Goal: Information Seeking & Learning: Learn about a topic

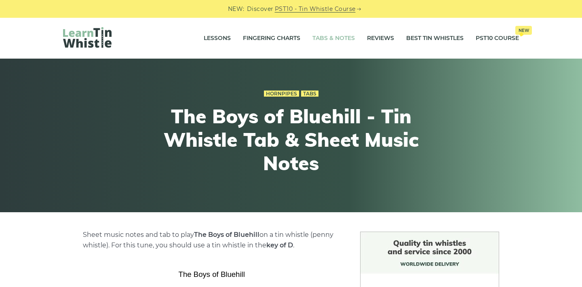
click at [318, 39] on link "Tabs & Notes" at bounding box center [333, 38] width 42 height 20
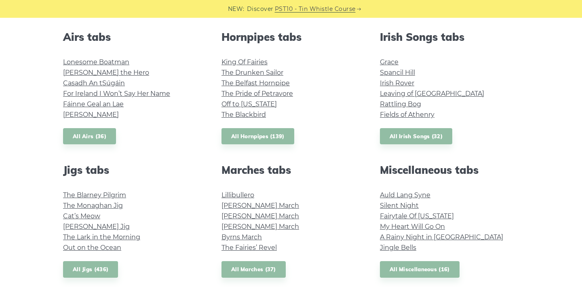
scroll to position [325, 0]
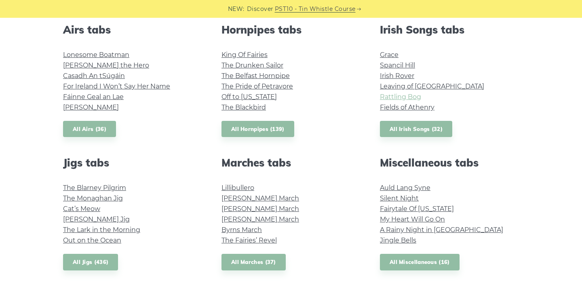
click at [398, 99] on link "Rattling Bog" at bounding box center [400, 97] width 41 height 8
click at [393, 57] on link "Grace" at bounding box center [389, 55] width 19 height 8
click at [93, 206] on link "Cat’s Meow" at bounding box center [81, 209] width 37 height 8
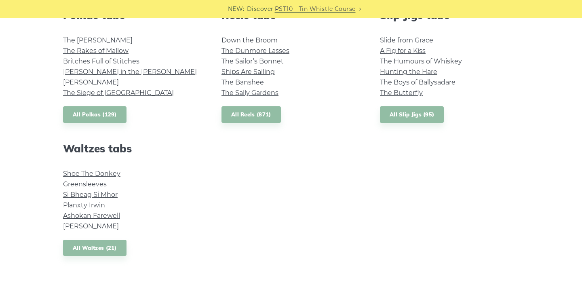
scroll to position [607, 0]
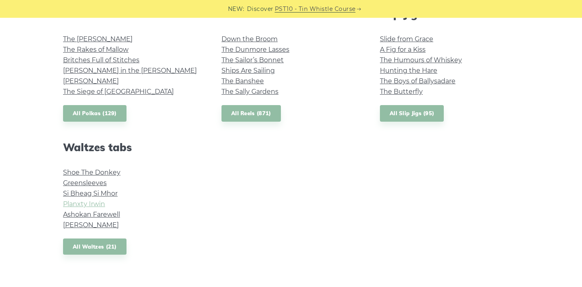
click at [93, 200] on link "Planxty Irwin" at bounding box center [84, 204] width 42 height 8
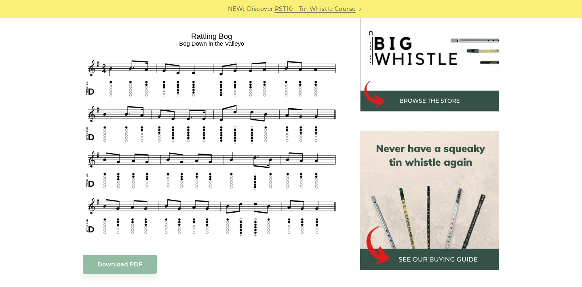
scroll to position [261, 0]
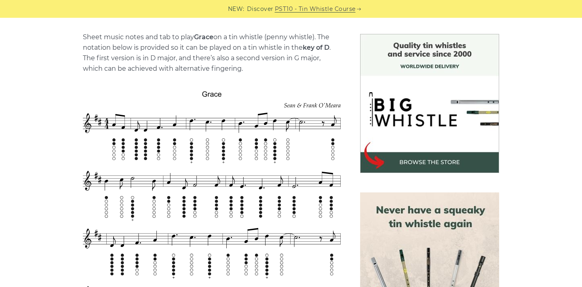
scroll to position [202, 0]
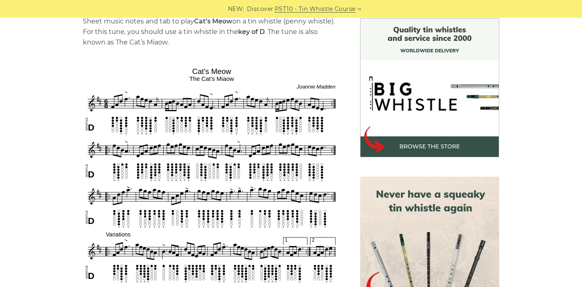
scroll to position [215, 0]
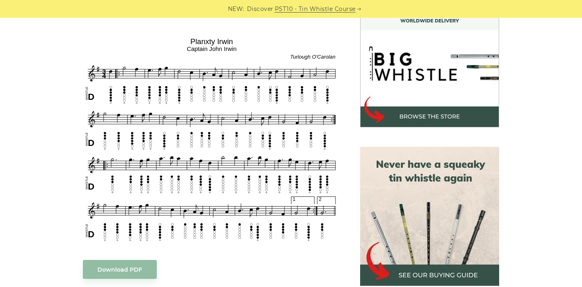
scroll to position [246, 0]
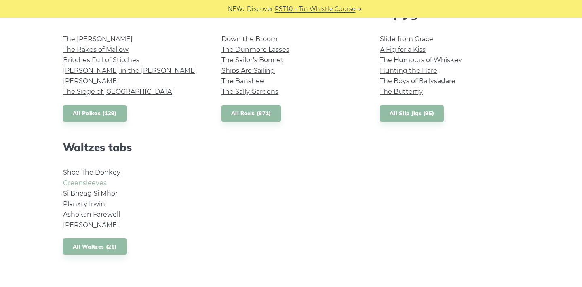
click at [99, 183] on link "Greensleeves" at bounding box center [85, 183] width 44 height 8
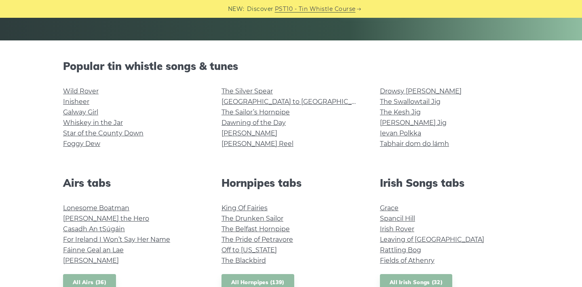
scroll to position [167, 0]
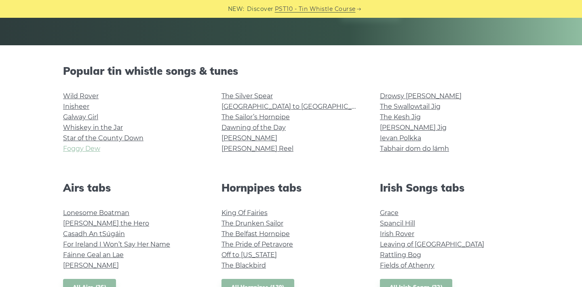
click at [86, 147] on link "Foggy Dew" at bounding box center [81, 149] width 37 height 8
click at [86, 104] on link "Inisheer" at bounding box center [76, 107] width 26 height 8
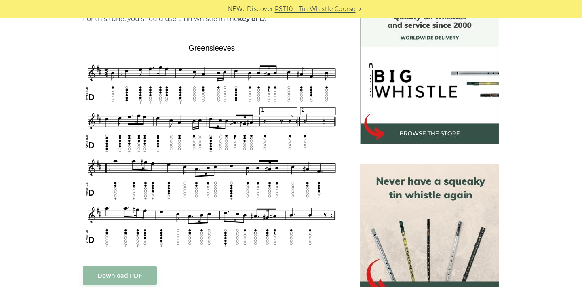
scroll to position [230, 0]
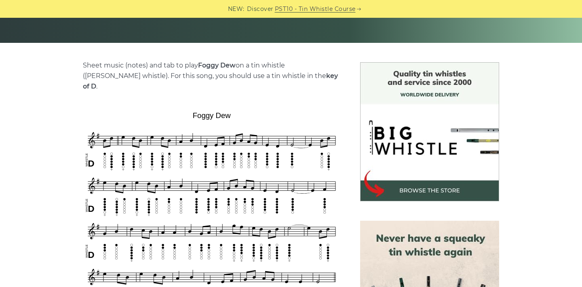
scroll to position [184, 0]
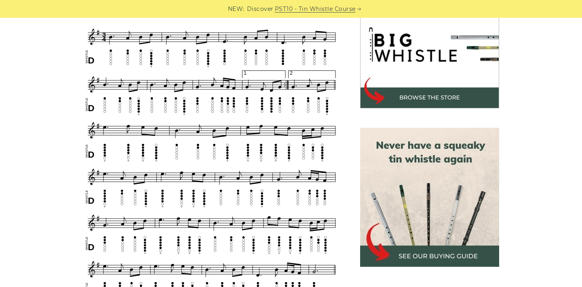
scroll to position [261, 0]
